Goal: Task Accomplishment & Management: Use online tool/utility

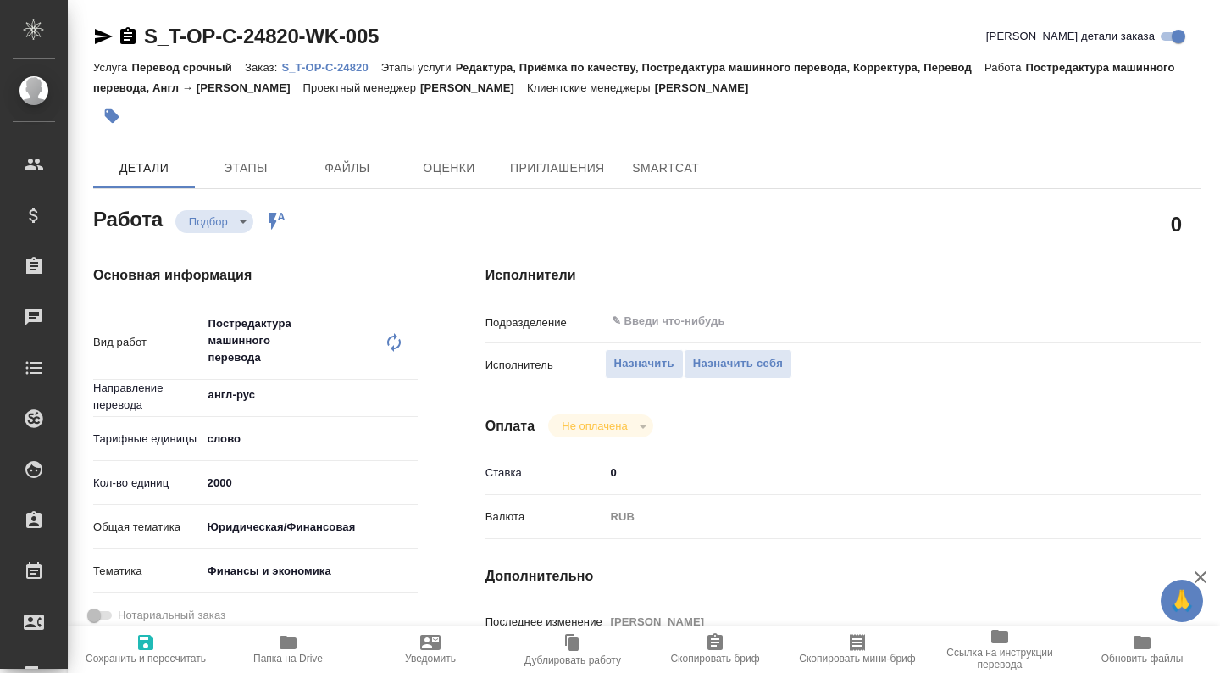
type textarea "x"
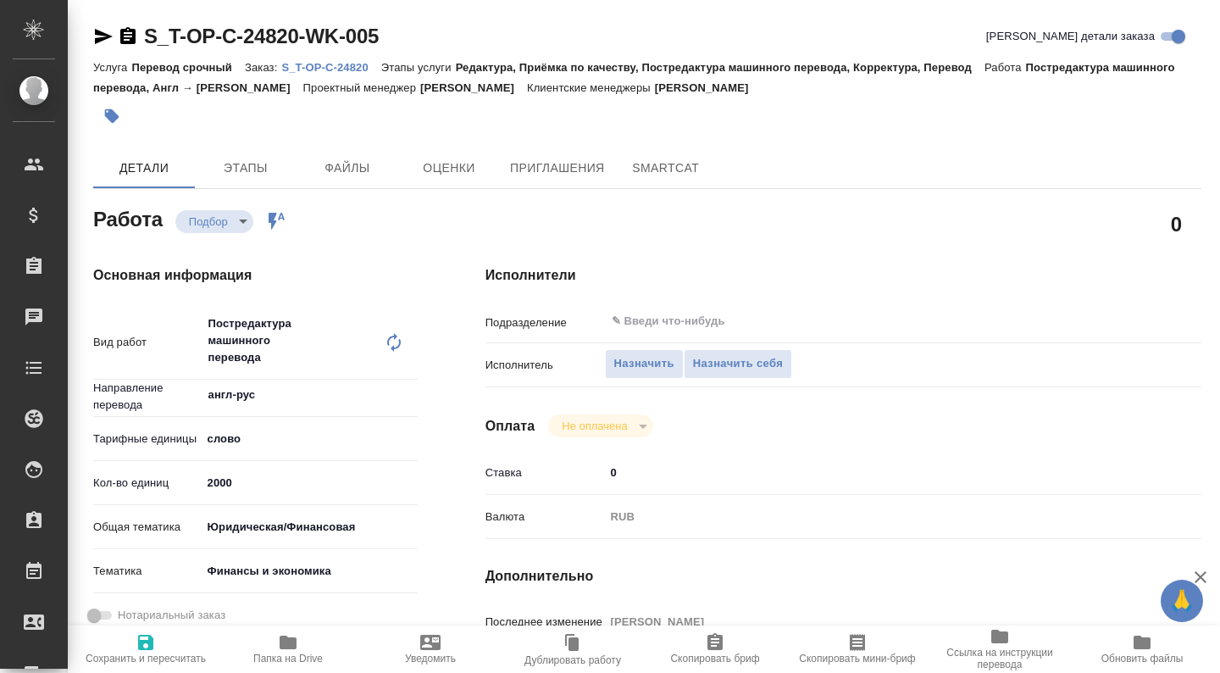
type textarea "x"
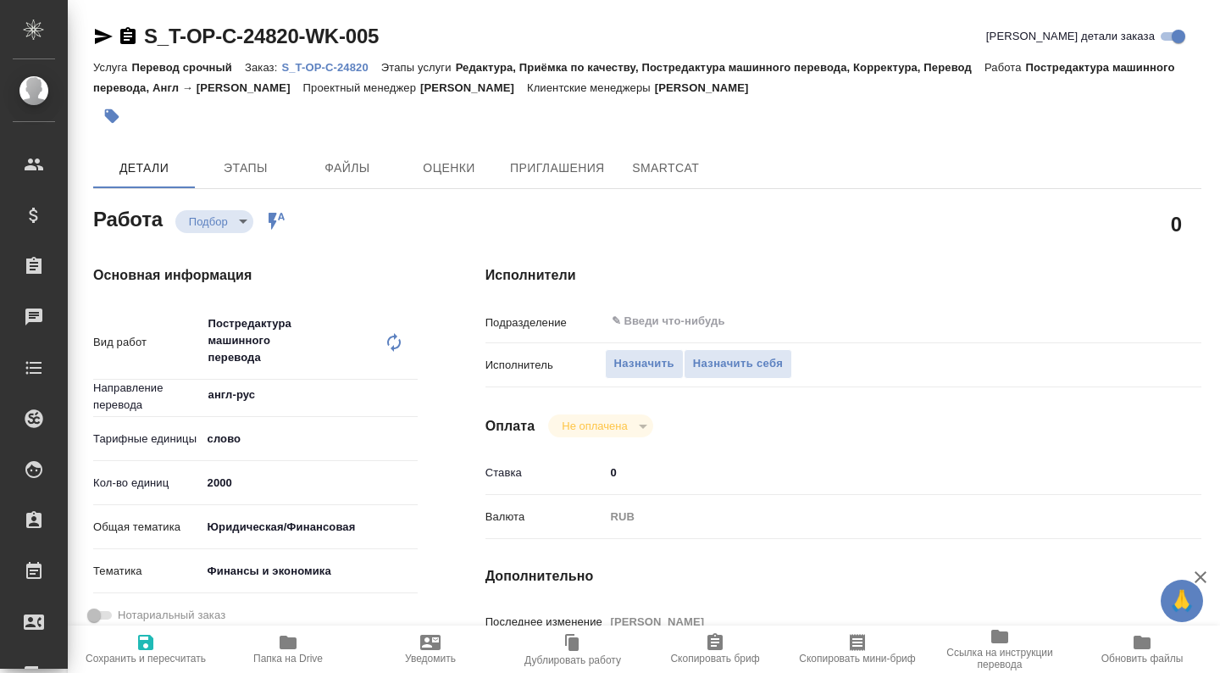
type textarea "x"
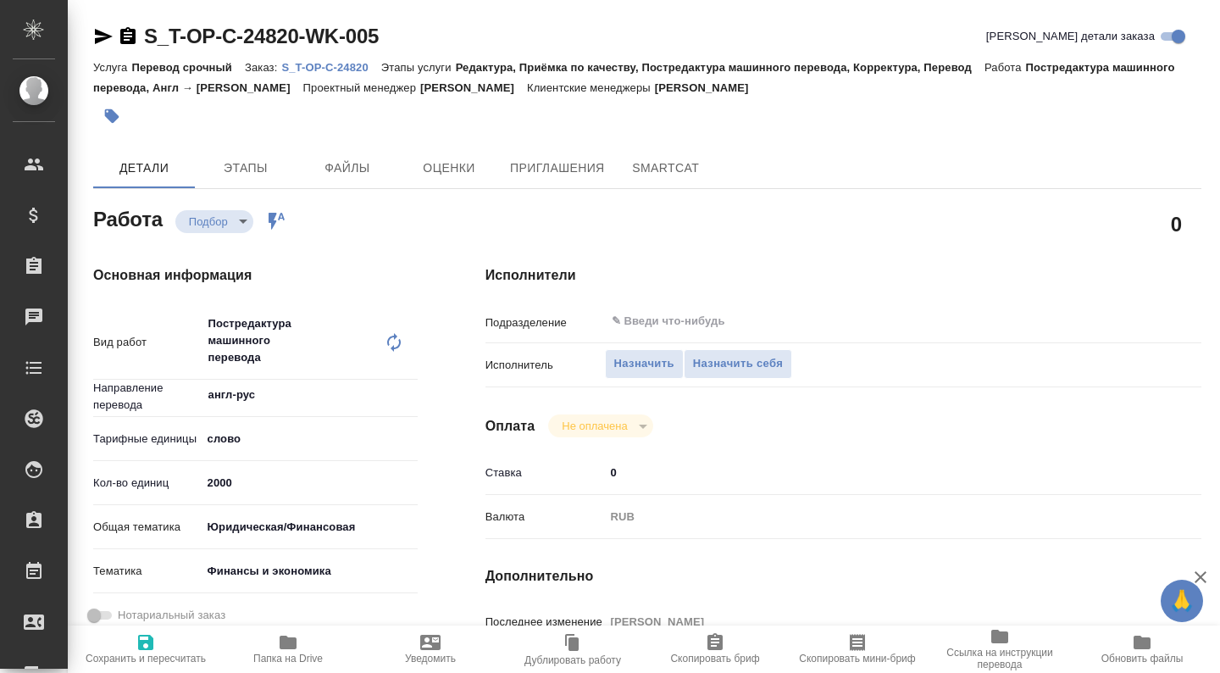
type textarea "x"
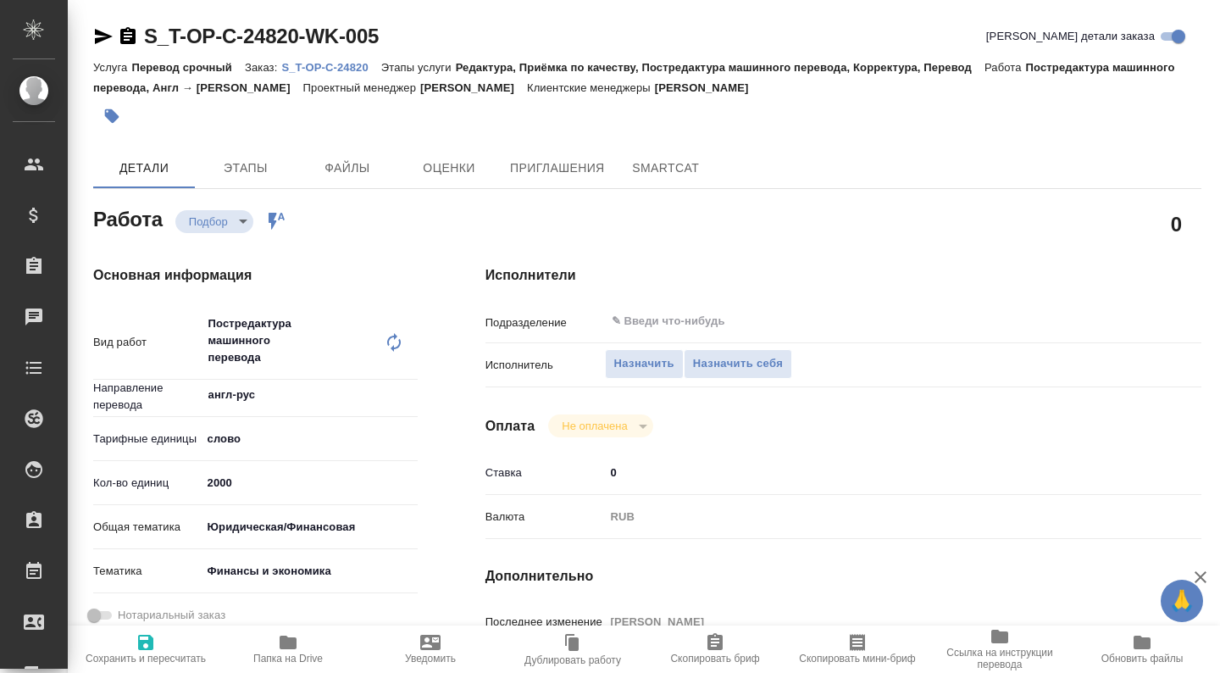
type textarea "x"
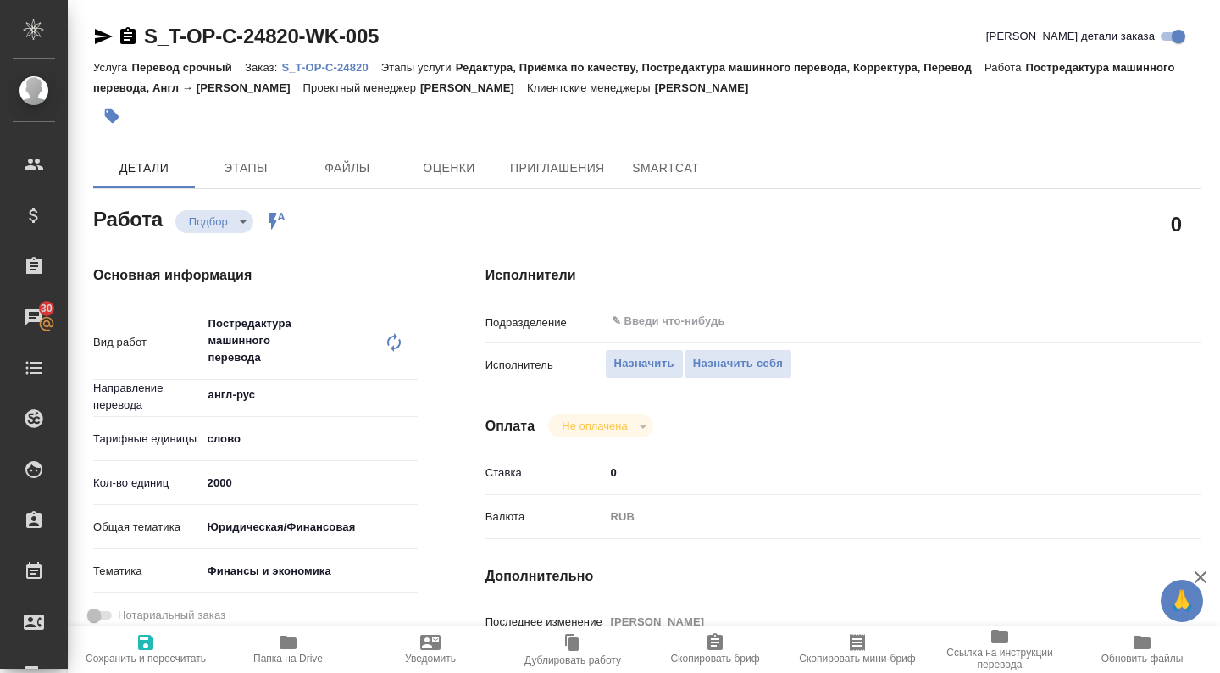
click at [301, 646] on span "Папка на Drive" at bounding box center [288, 648] width 122 height 32
type textarea "x"
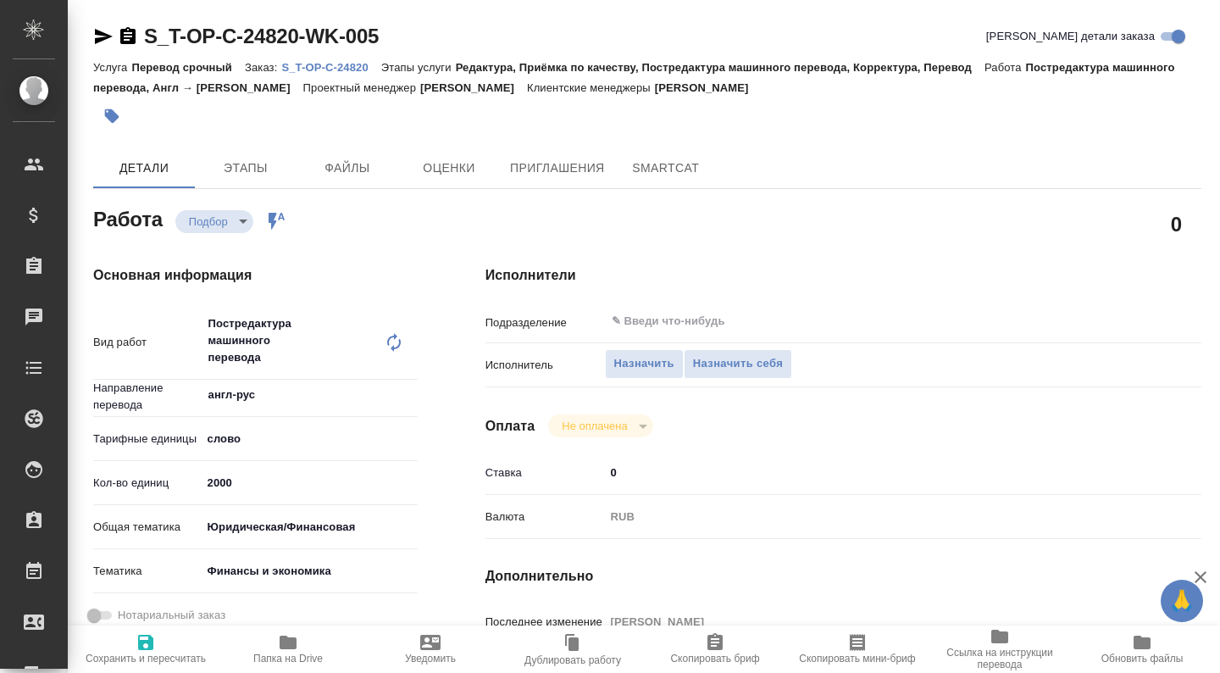
type textarea "x"
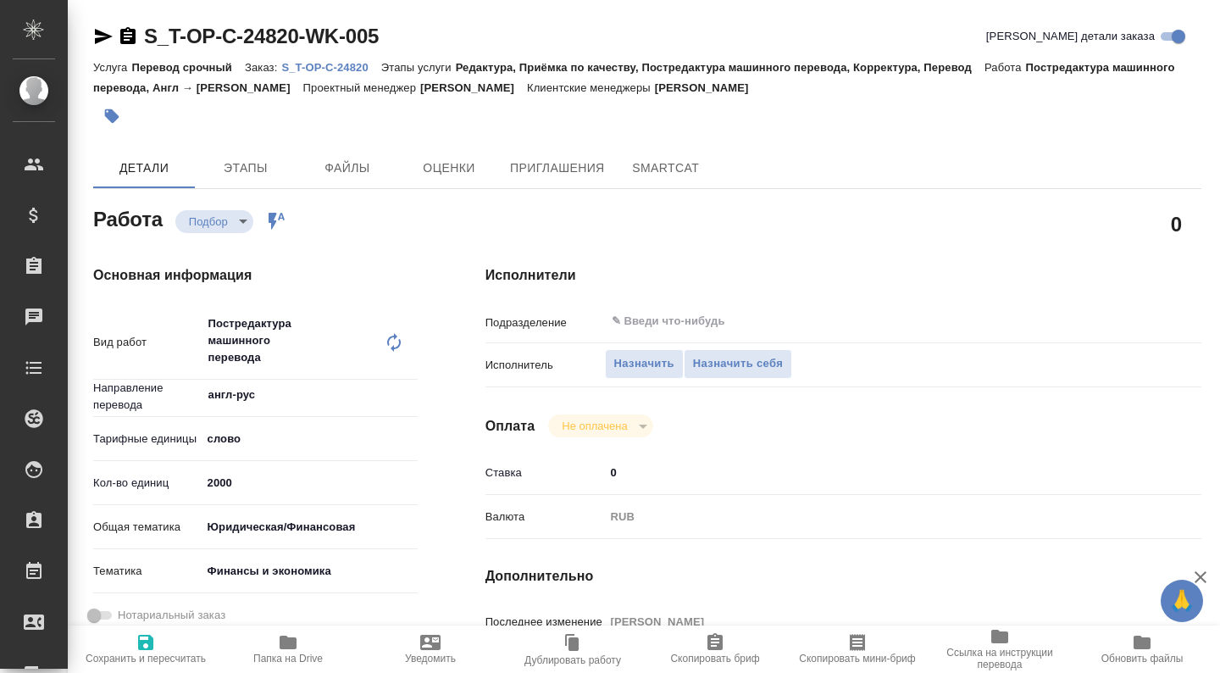
type textarea "x"
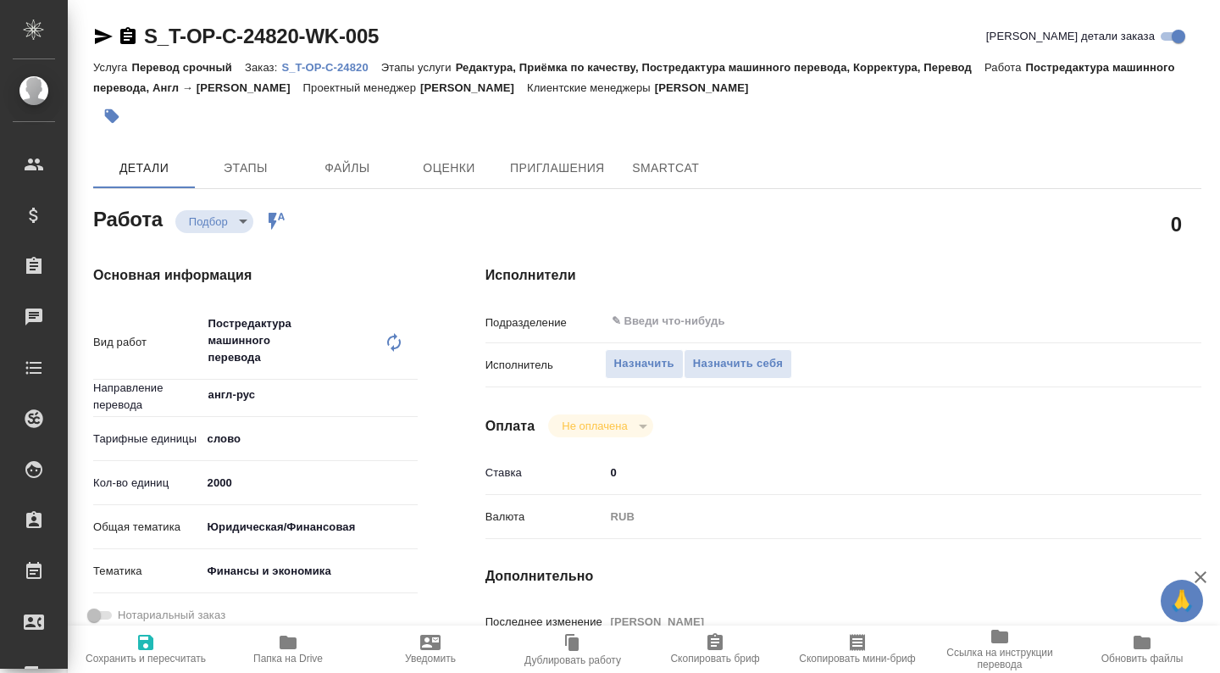
type textarea "x"
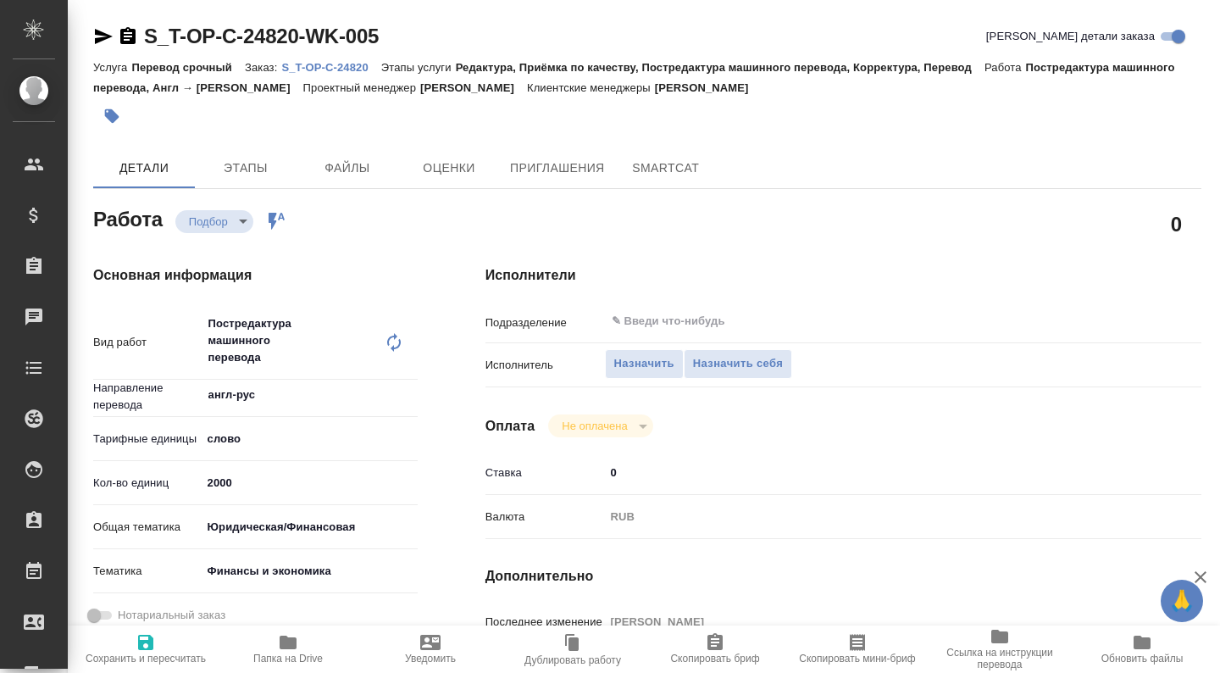
type textarea "x"
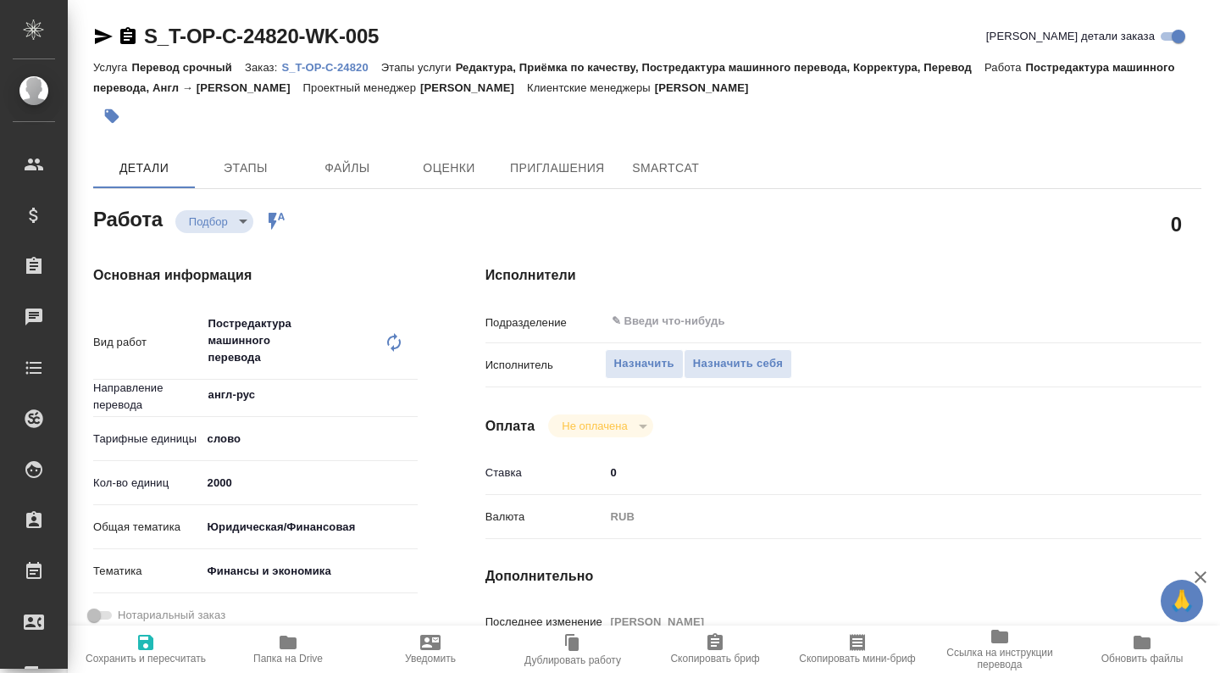
type textarea "x"
click at [288, 639] on icon "button" at bounding box center [288, 642] width 17 height 14
type textarea "x"
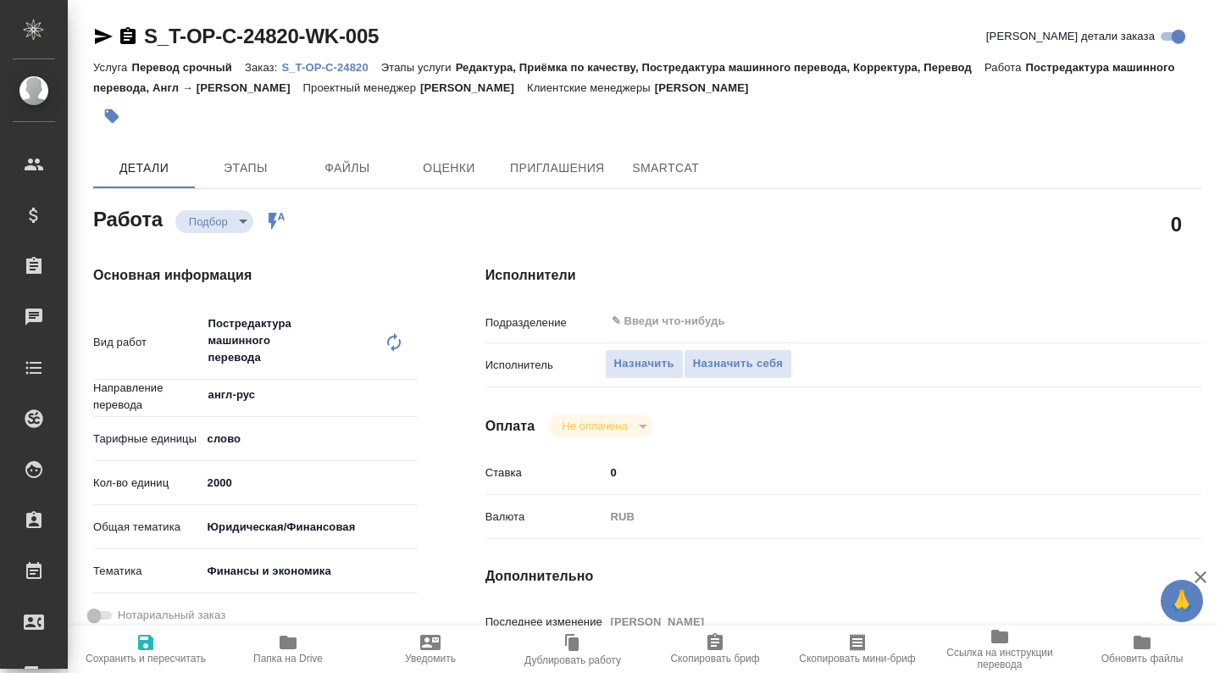
type textarea "x"
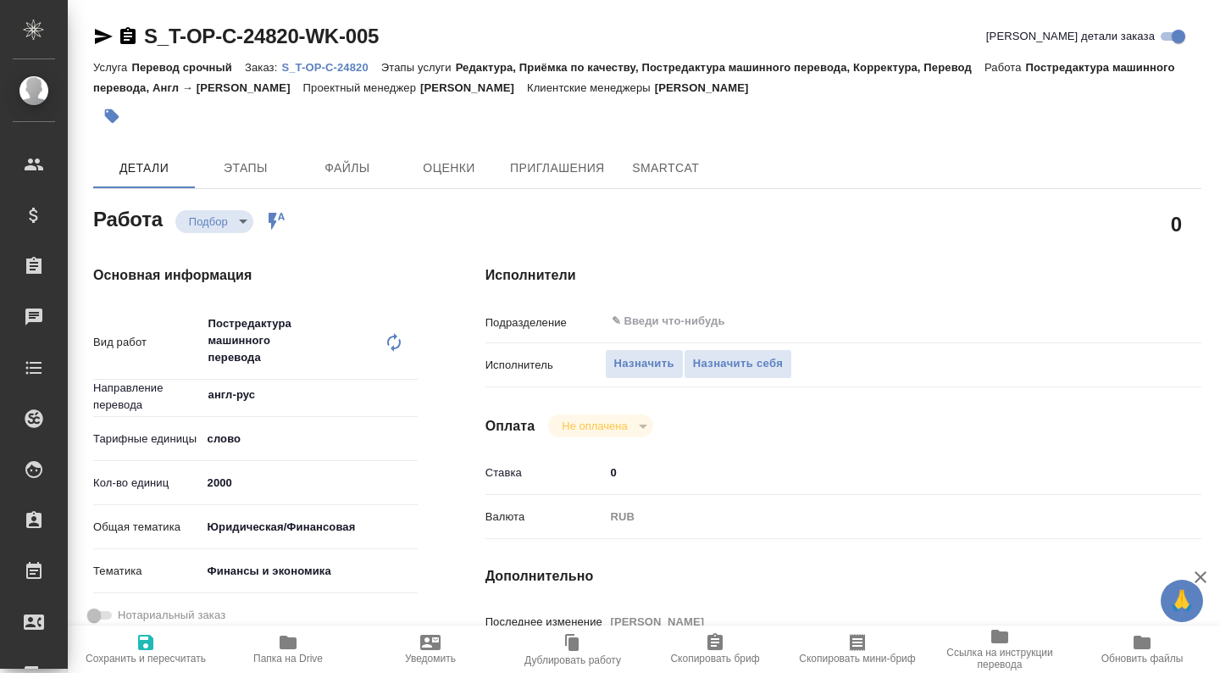
type textarea "x"
click at [768, 363] on span "Назначить себя" at bounding box center [738, 363] width 90 height 19
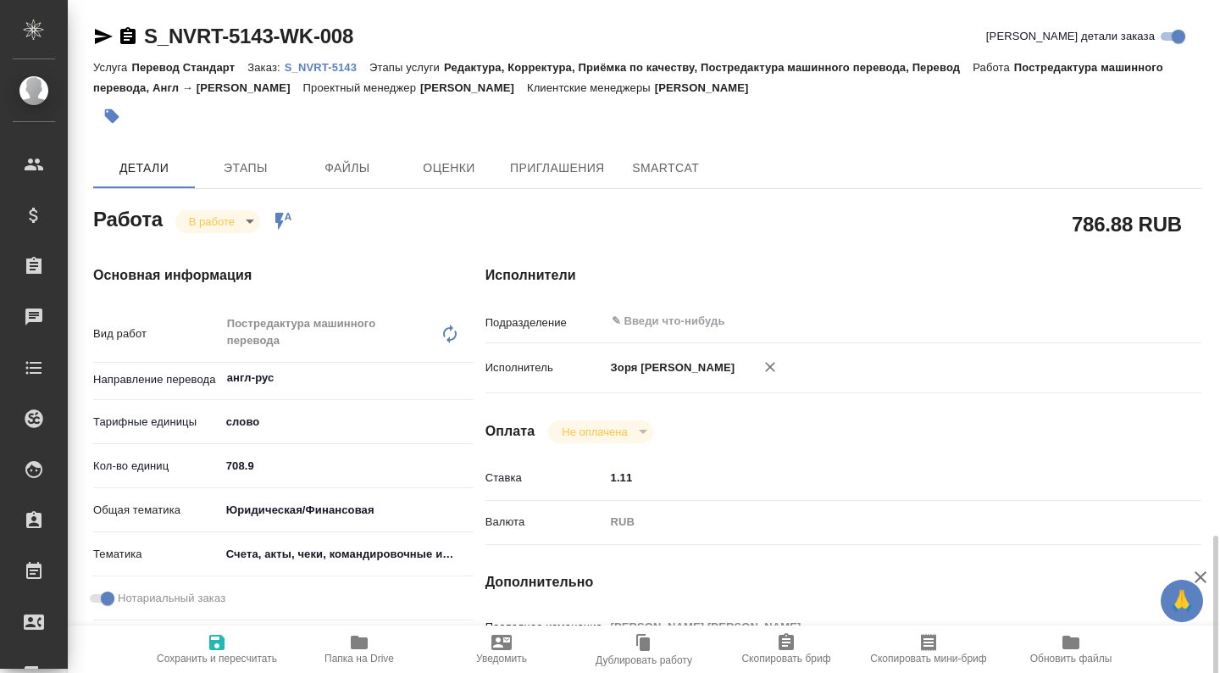
type textarea "x"
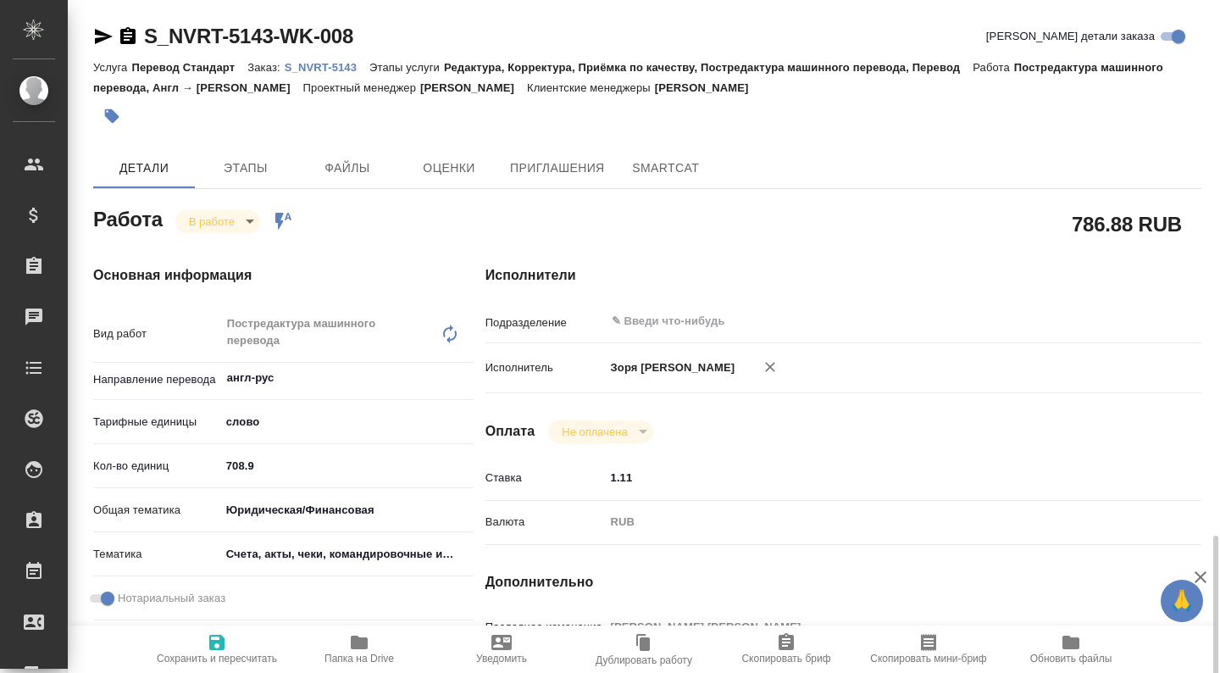
type textarea "x"
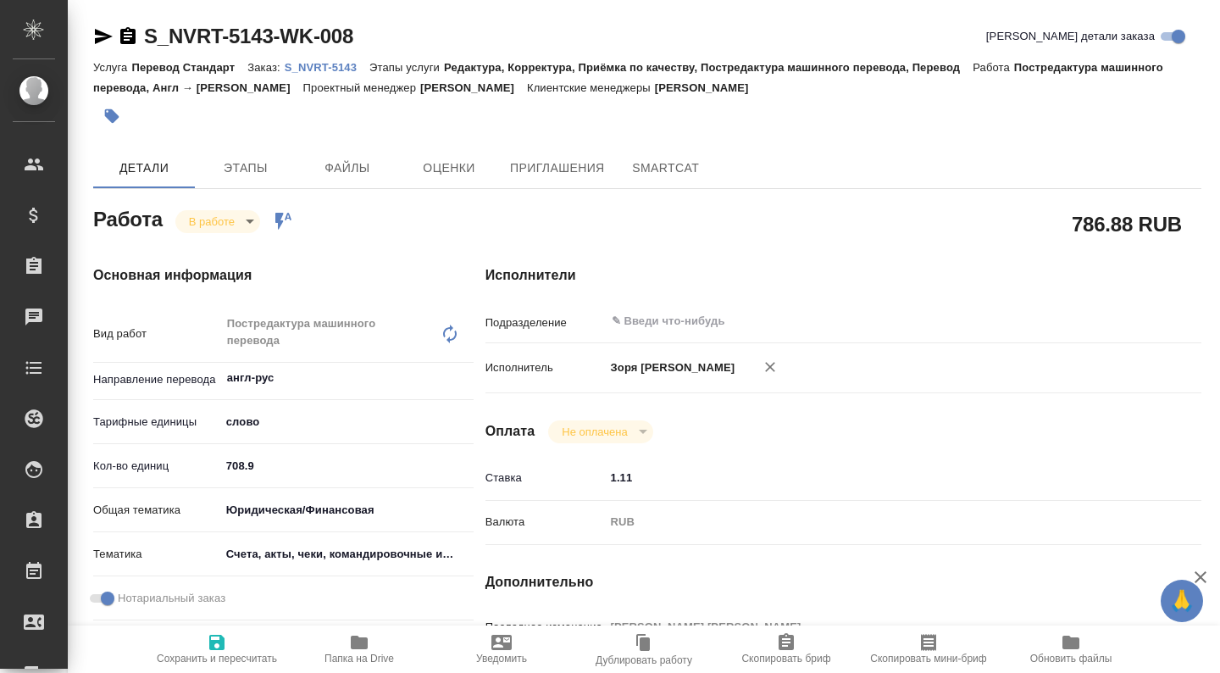
scroll to position [734, 0]
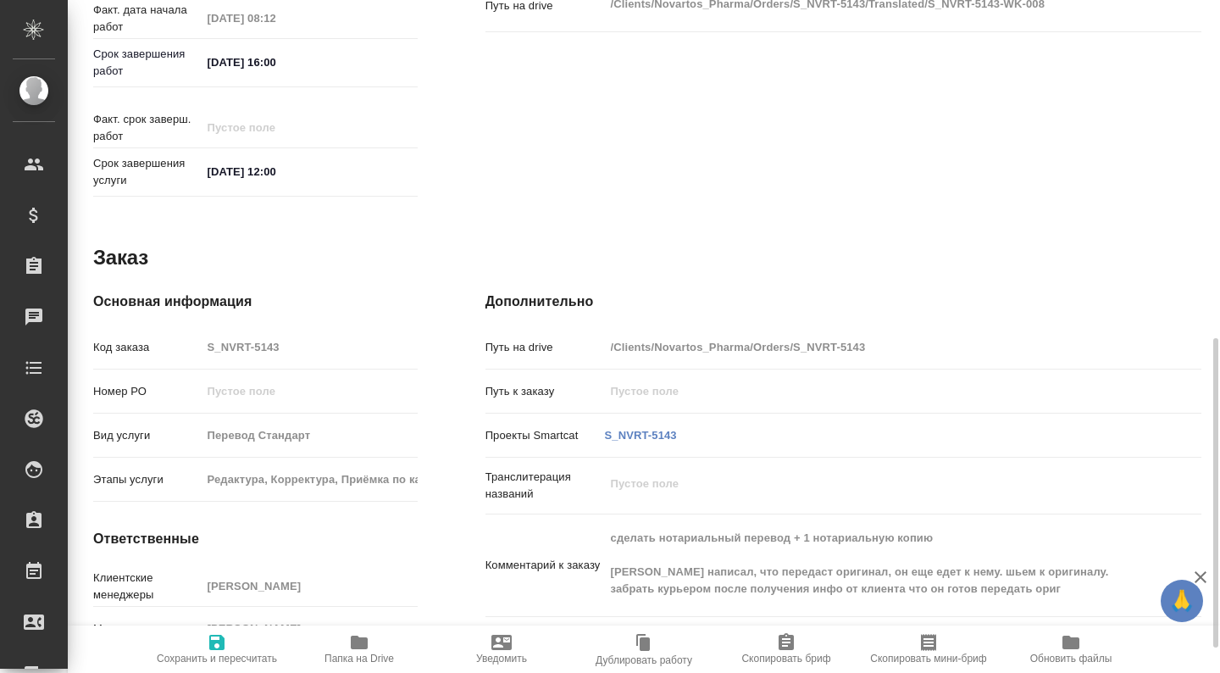
type textarea "x"
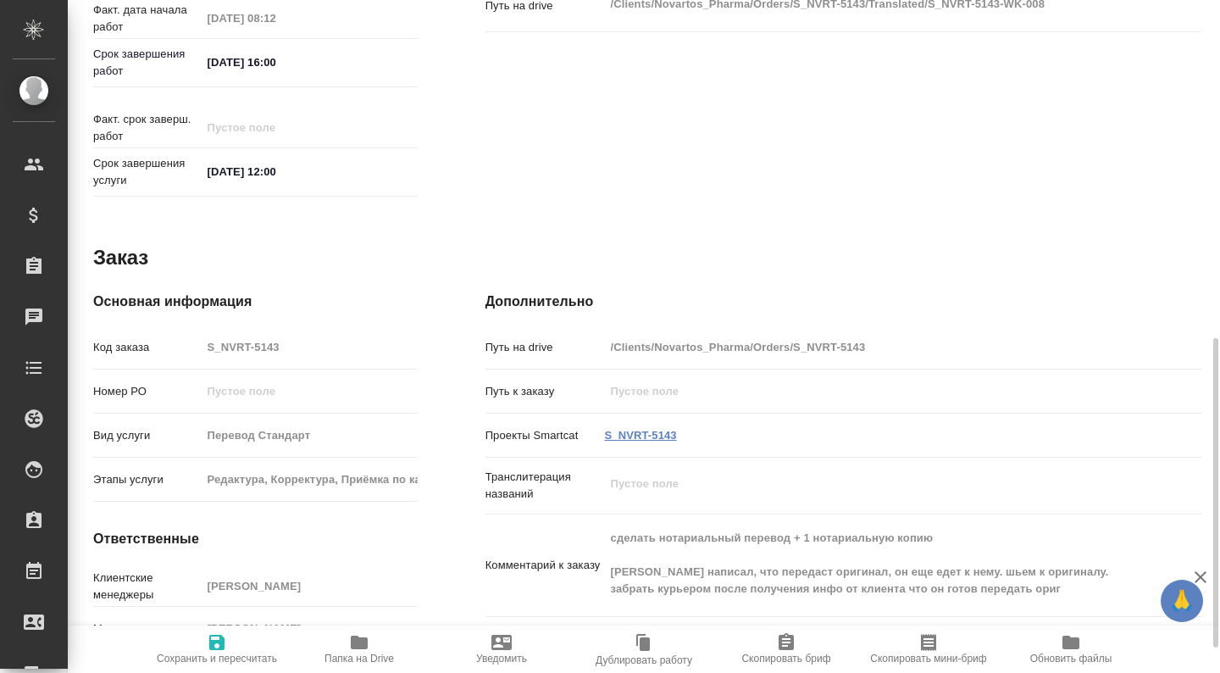
type textarea "x"
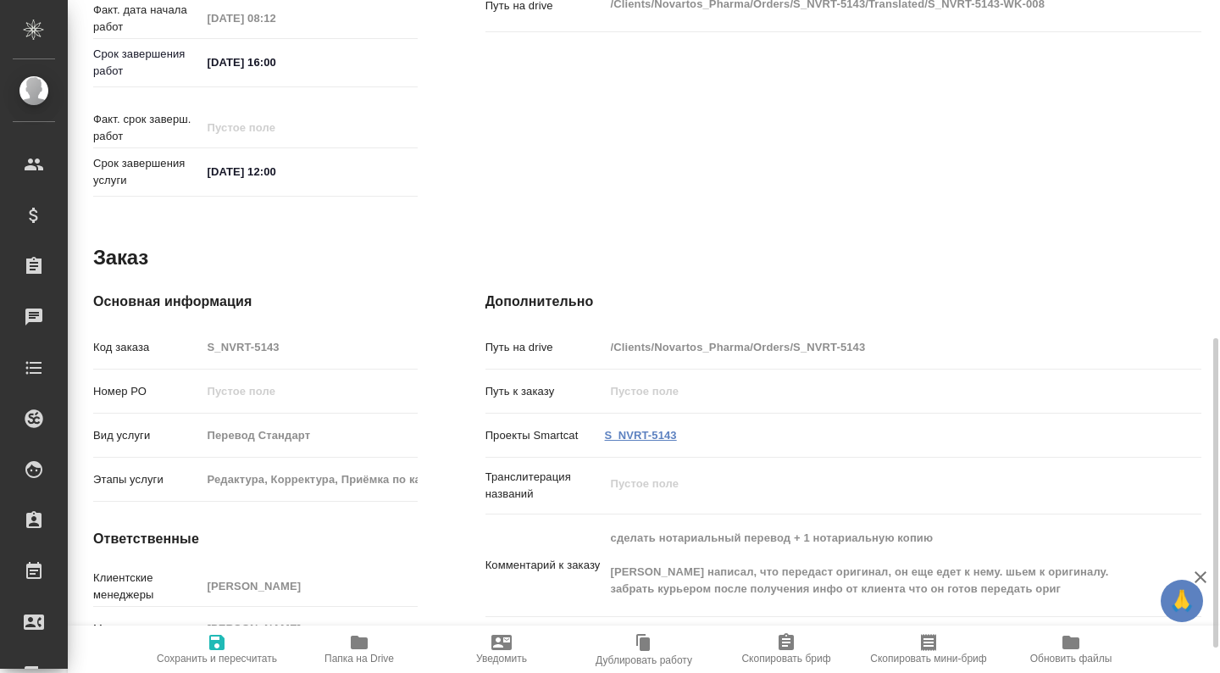
click at [621, 429] on link "S_NVRT-5143" at bounding box center [641, 435] width 72 height 13
type textarea "x"
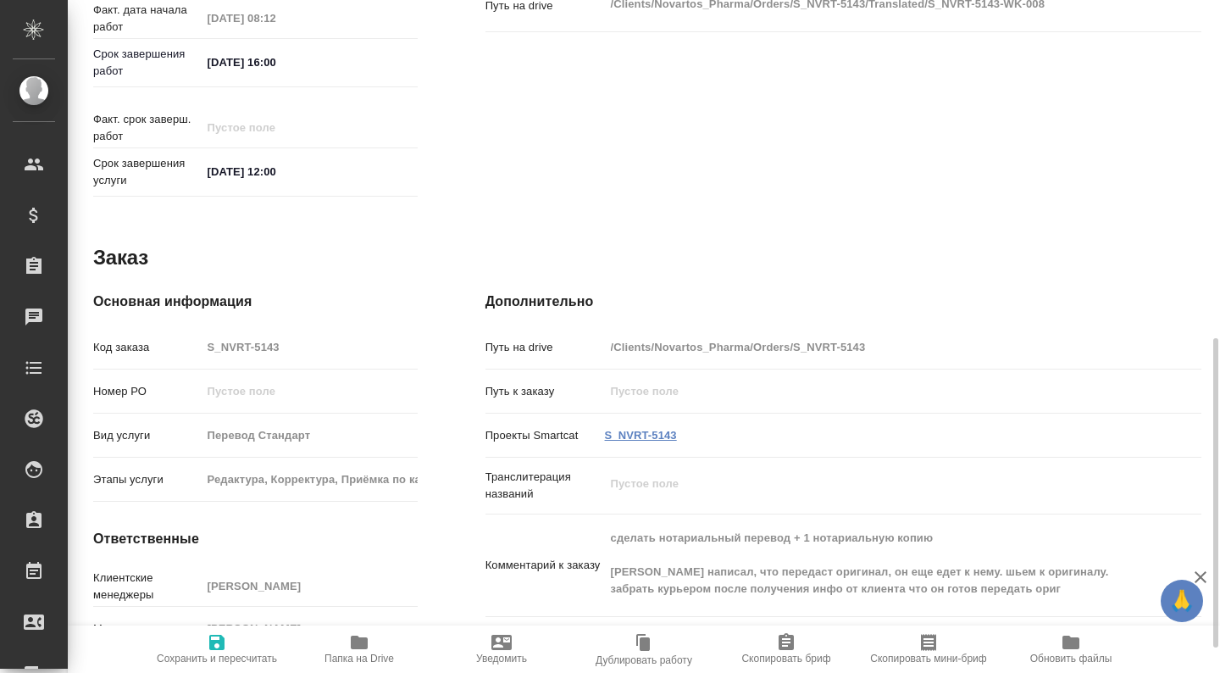
type textarea "x"
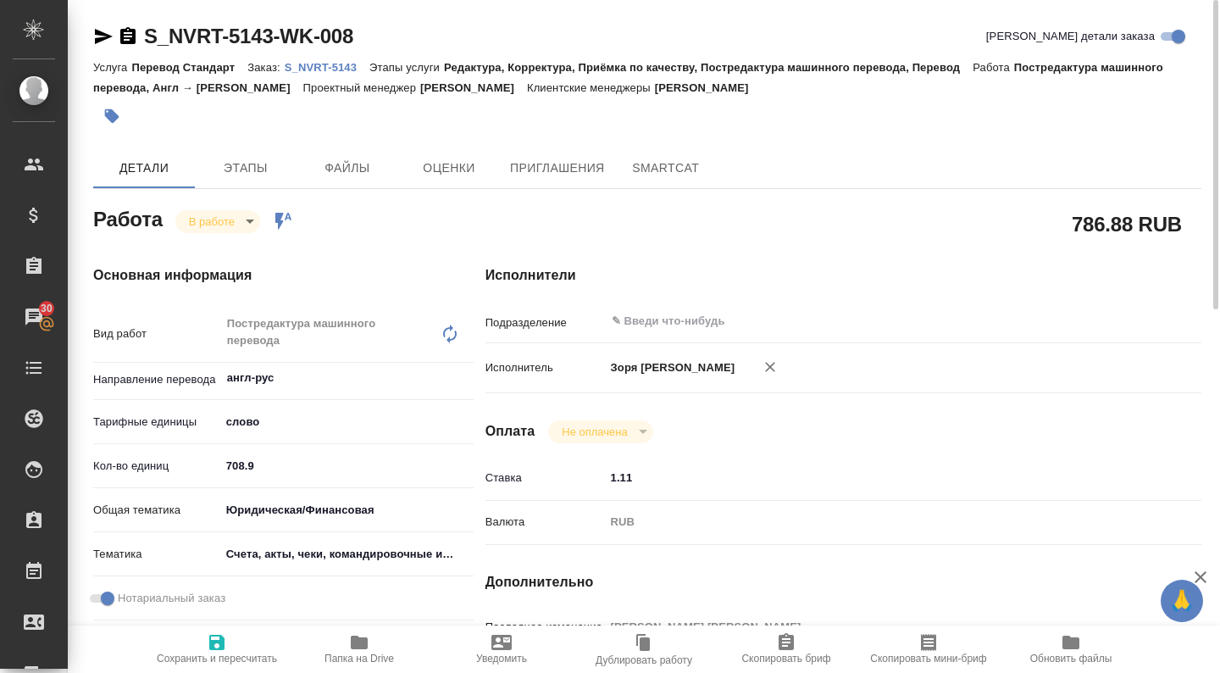
click at [102, 39] on icon "button" at bounding box center [104, 36] width 18 height 15
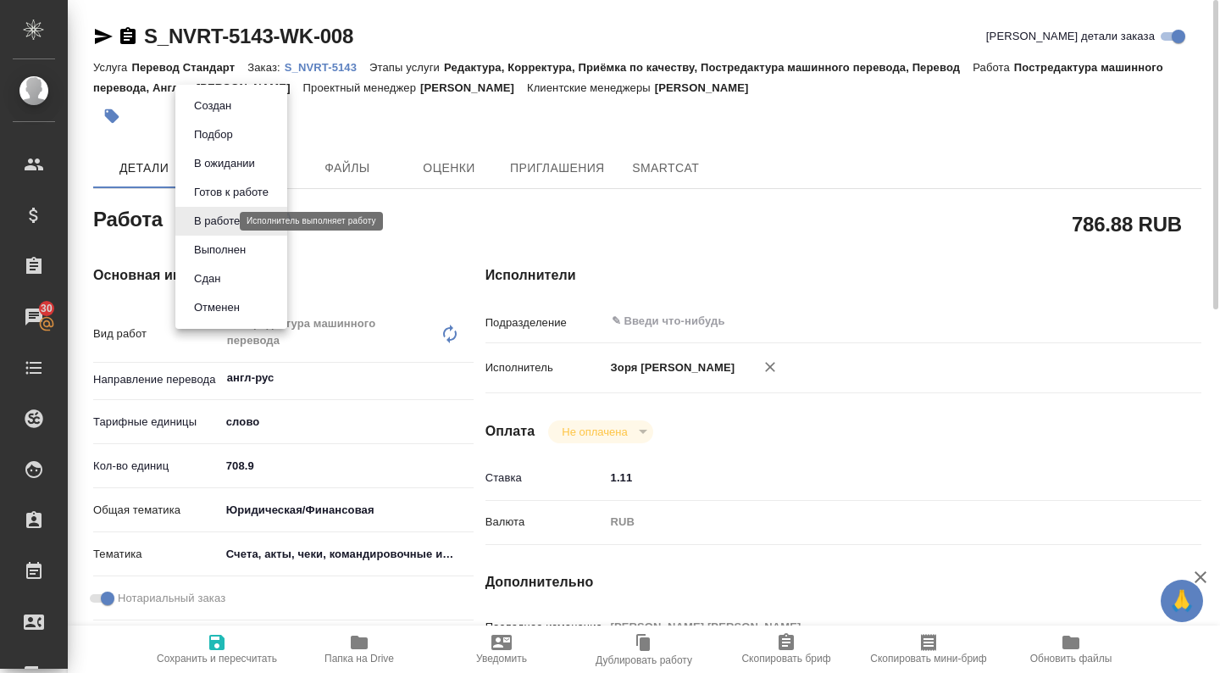
click at [223, 219] on body "🙏 .cls-1 fill:#fff; AWATERA Zoria Tatiana Клиенты Спецификации Заказы 30 Чаты T…" at bounding box center [610, 336] width 1220 height 673
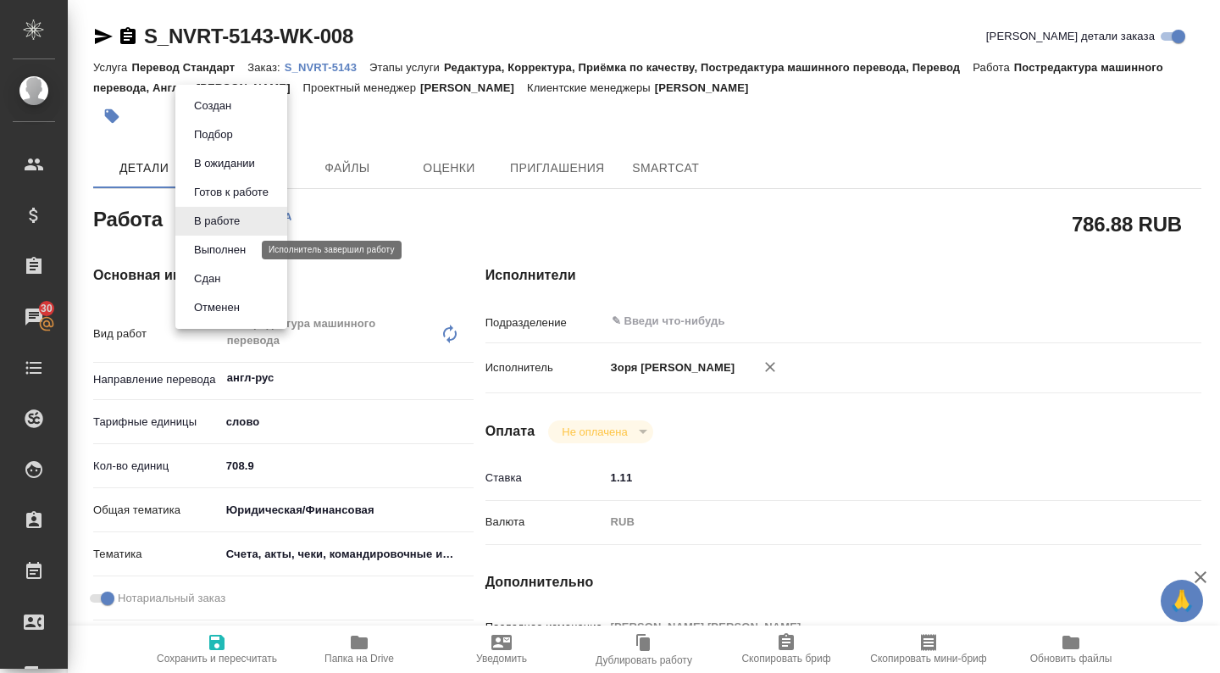
click at [218, 252] on button "Выполнен" at bounding box center [220, 250] width 62 height 19
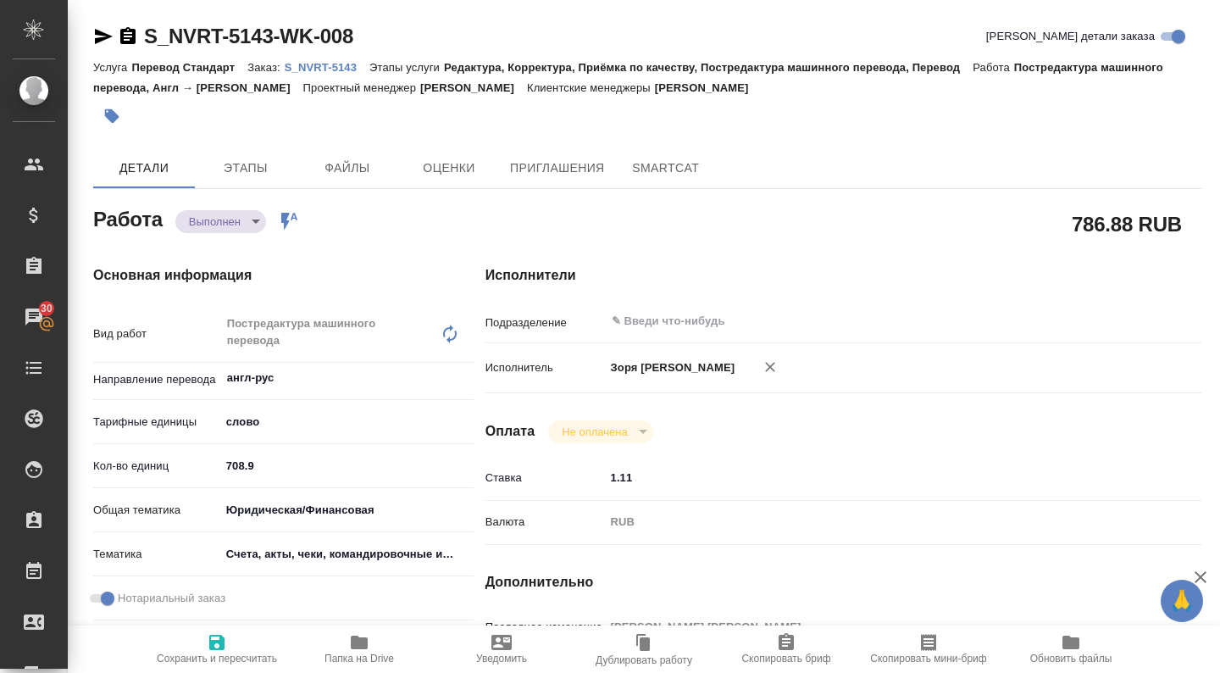
type textarea "x"
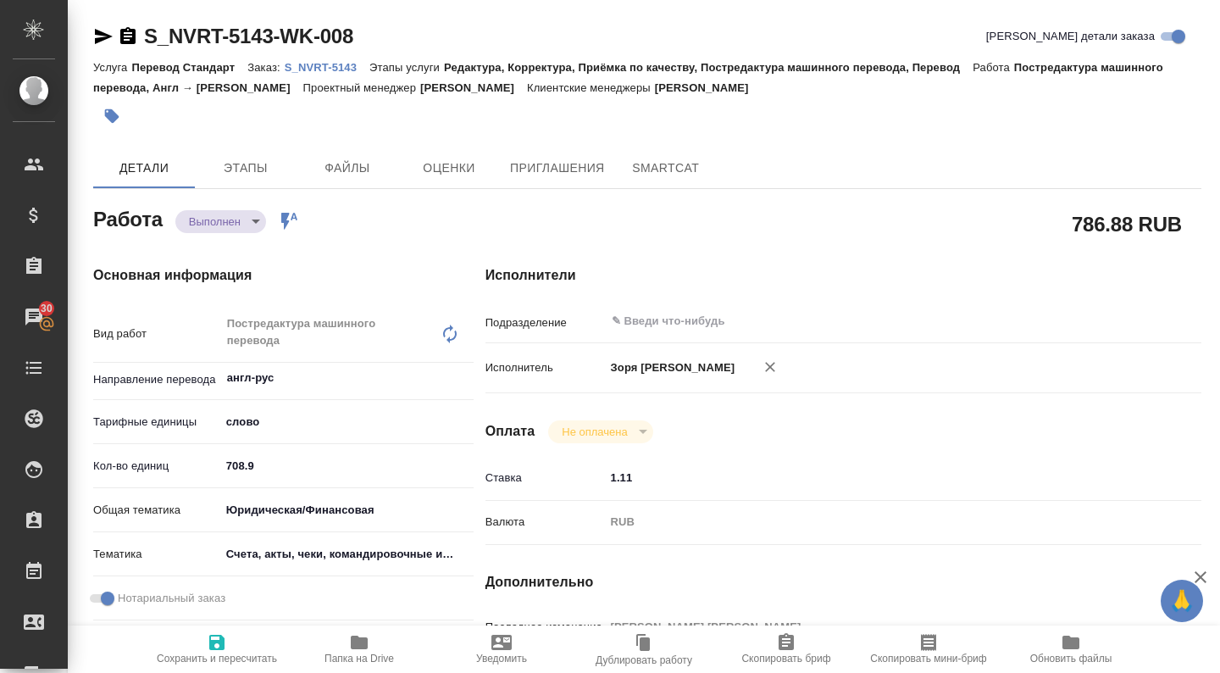
type textarea "x"
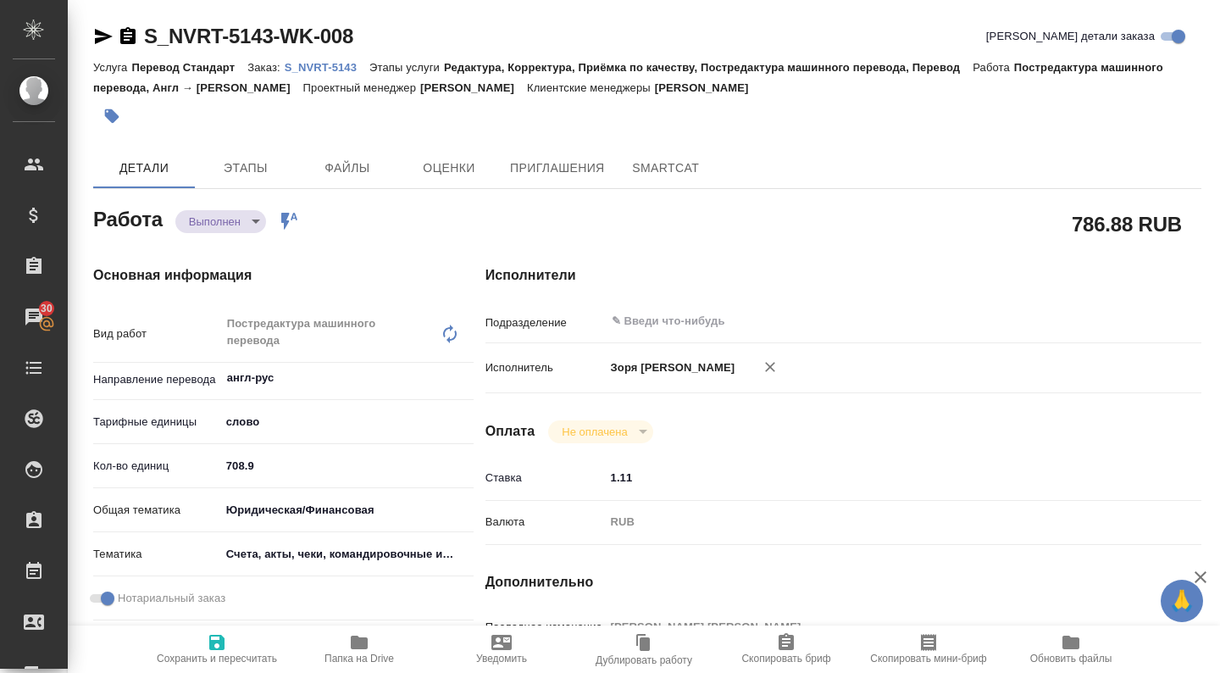
type textarea "x"
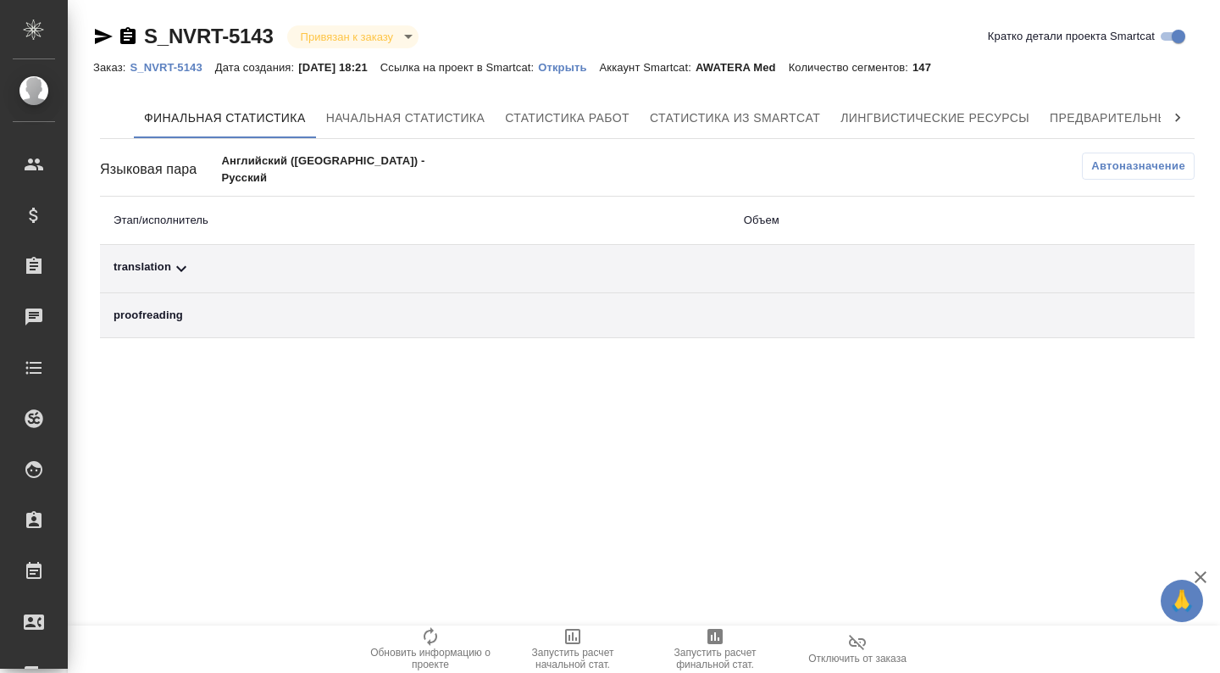
click at [721, 647] on span "Запустить расчет финальной стат." at bounding box center [715, 658] width 122 height 24
